Goal: Task Accomplishment & Management: Manage account settings

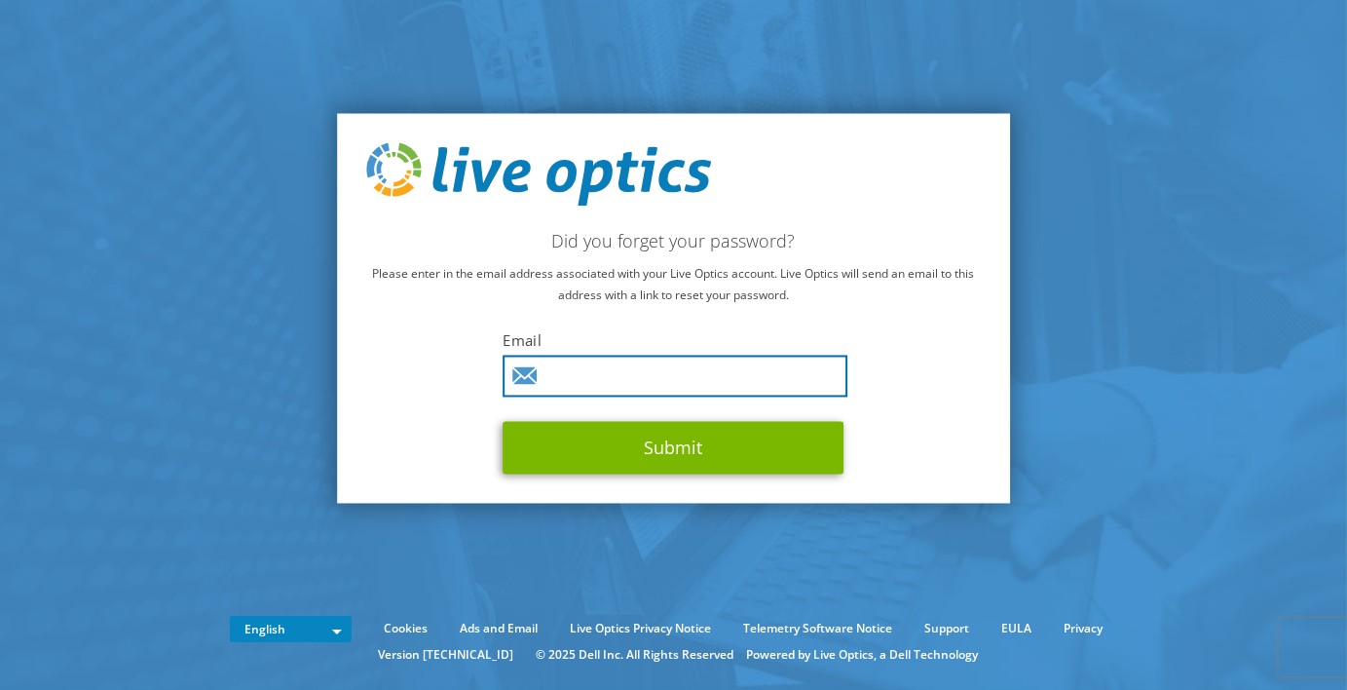
click at [574, 381] on input "text" at bounding box center [676, 377] width 345 height 42
type input "martin.collman@dustin.se"
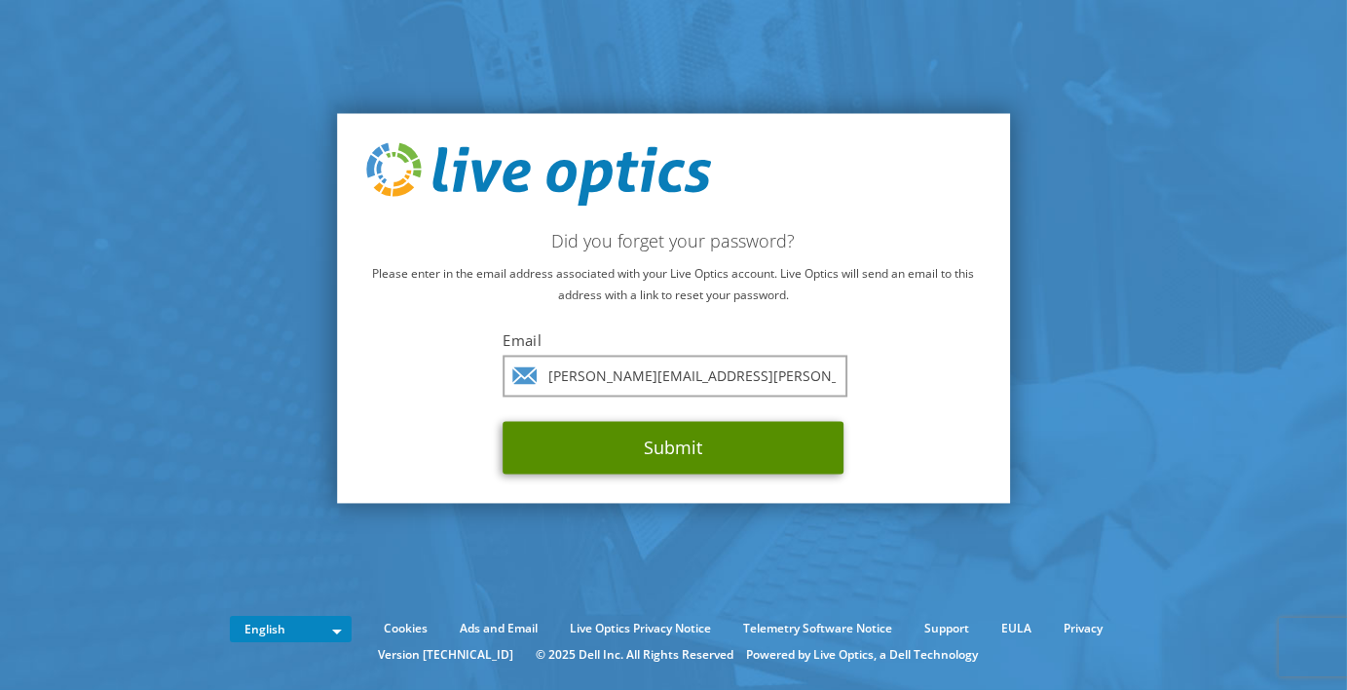
click at [666, 447] on button "Submit" at bounding box center [674, 448] width 341 height 53
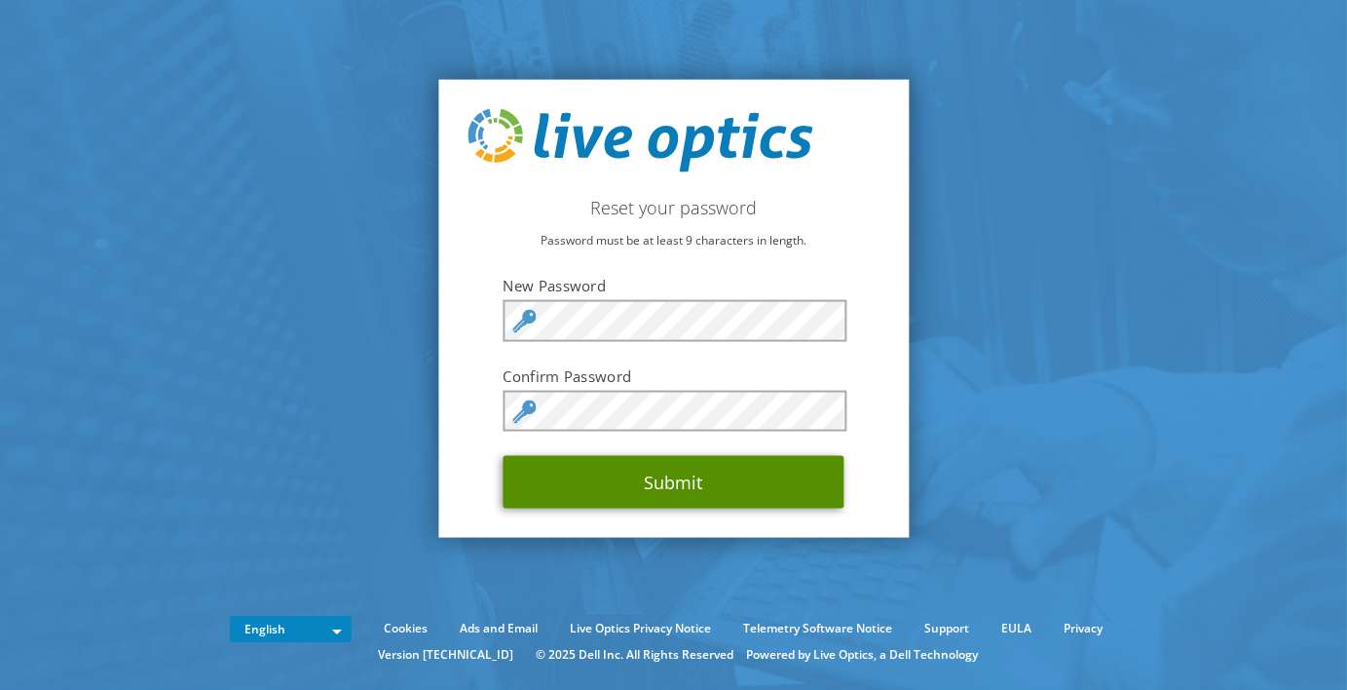
click at [672, 482] on button "Submit" at bounding box center [674, 482] width 341 height 53
